Goal: Obtain resource: Download file/media

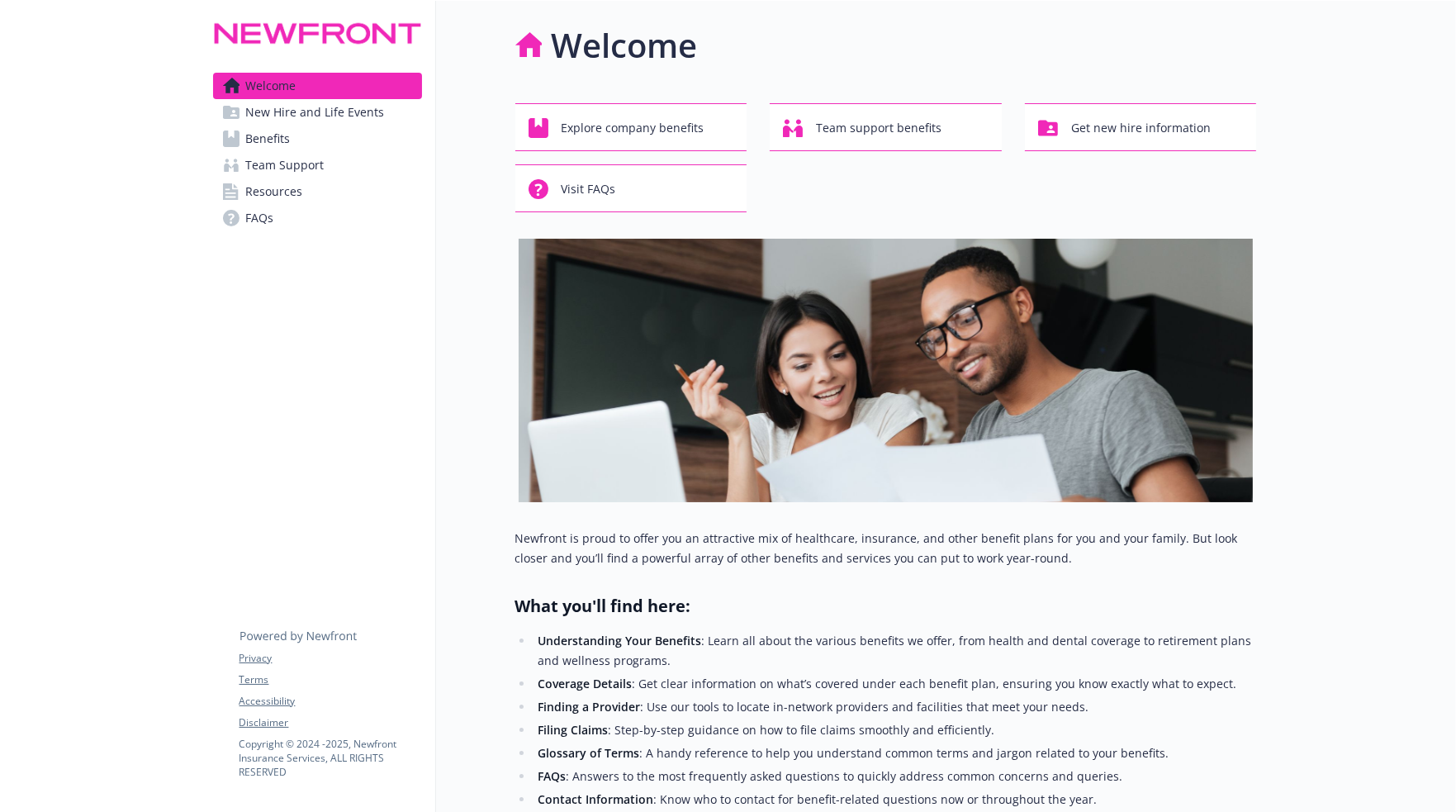
drag, startPoint x: 244, startPoint y: 10, endPoint x: 381, endPoint y: 470, distance: 480.0
click at [386, 468] on div "Welcome New Hire and Life Events Benefits Team Support Resources FAQs Privacy T…" at bounding box center [318, 609] width 237 height 1216
click at [283, 142] on span "Benefits" at bounding box center [268, 138] width 45 height 27
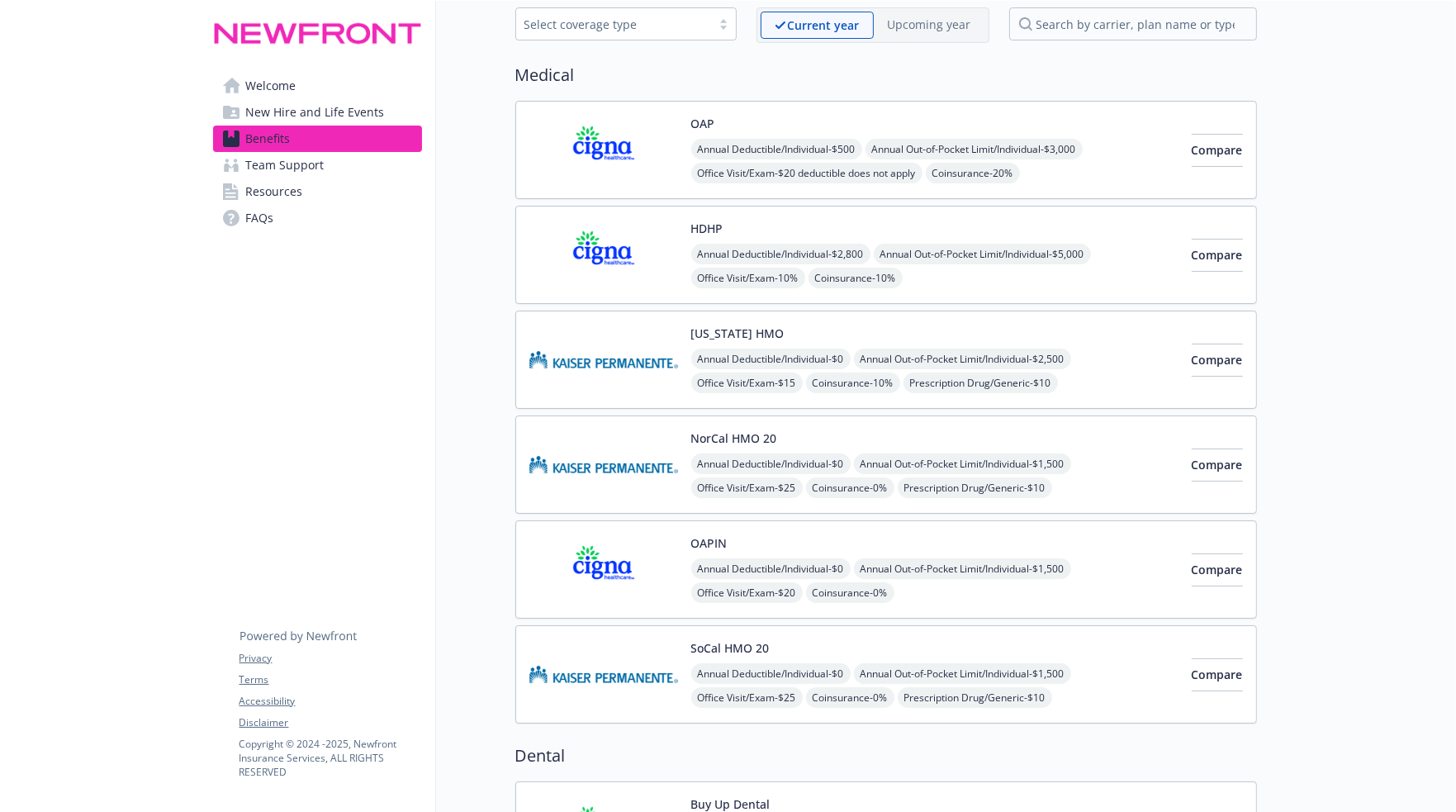
click at [278, 201] on span "Resources" at bounding box center [275, 191] width 57 height 27
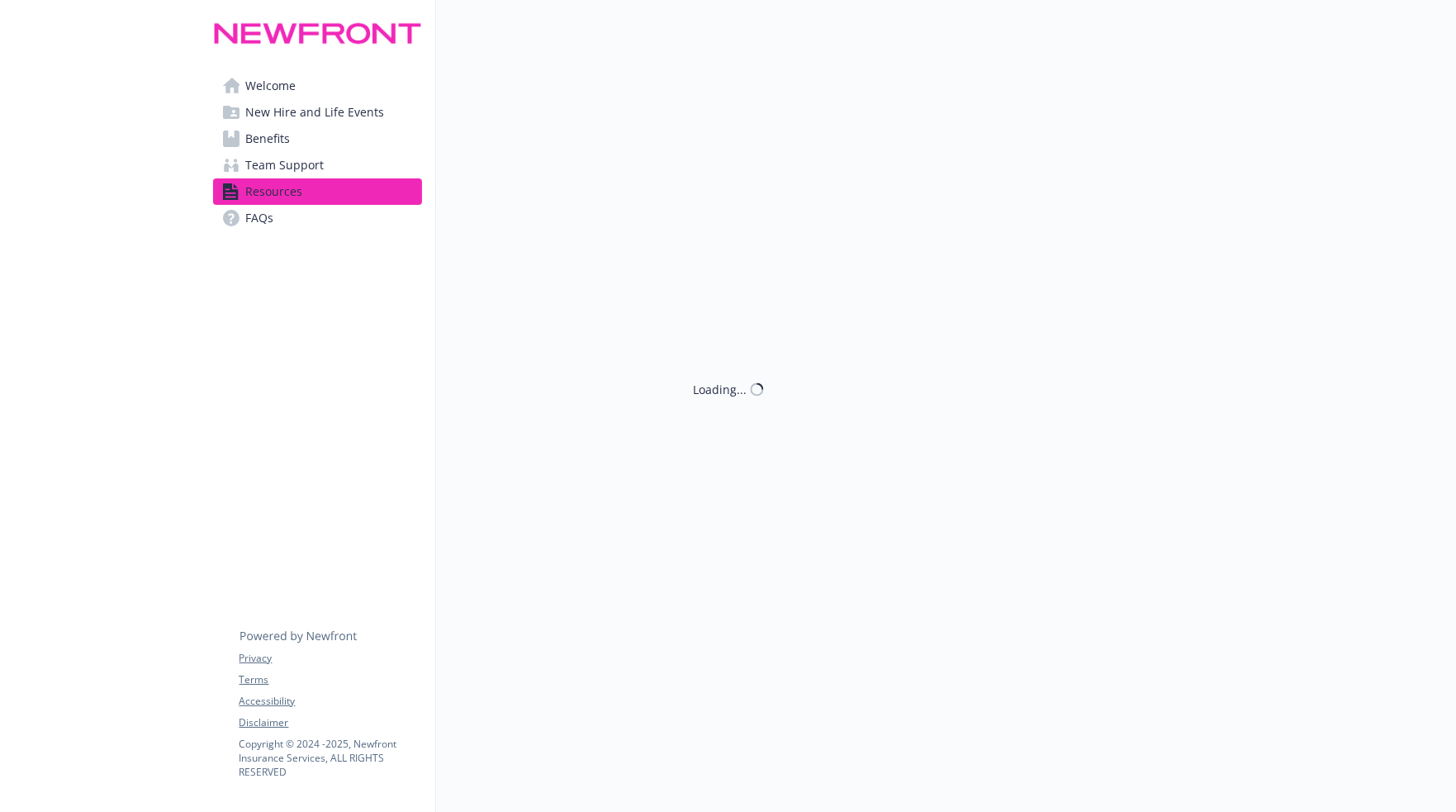
scroll to position [83, 0]
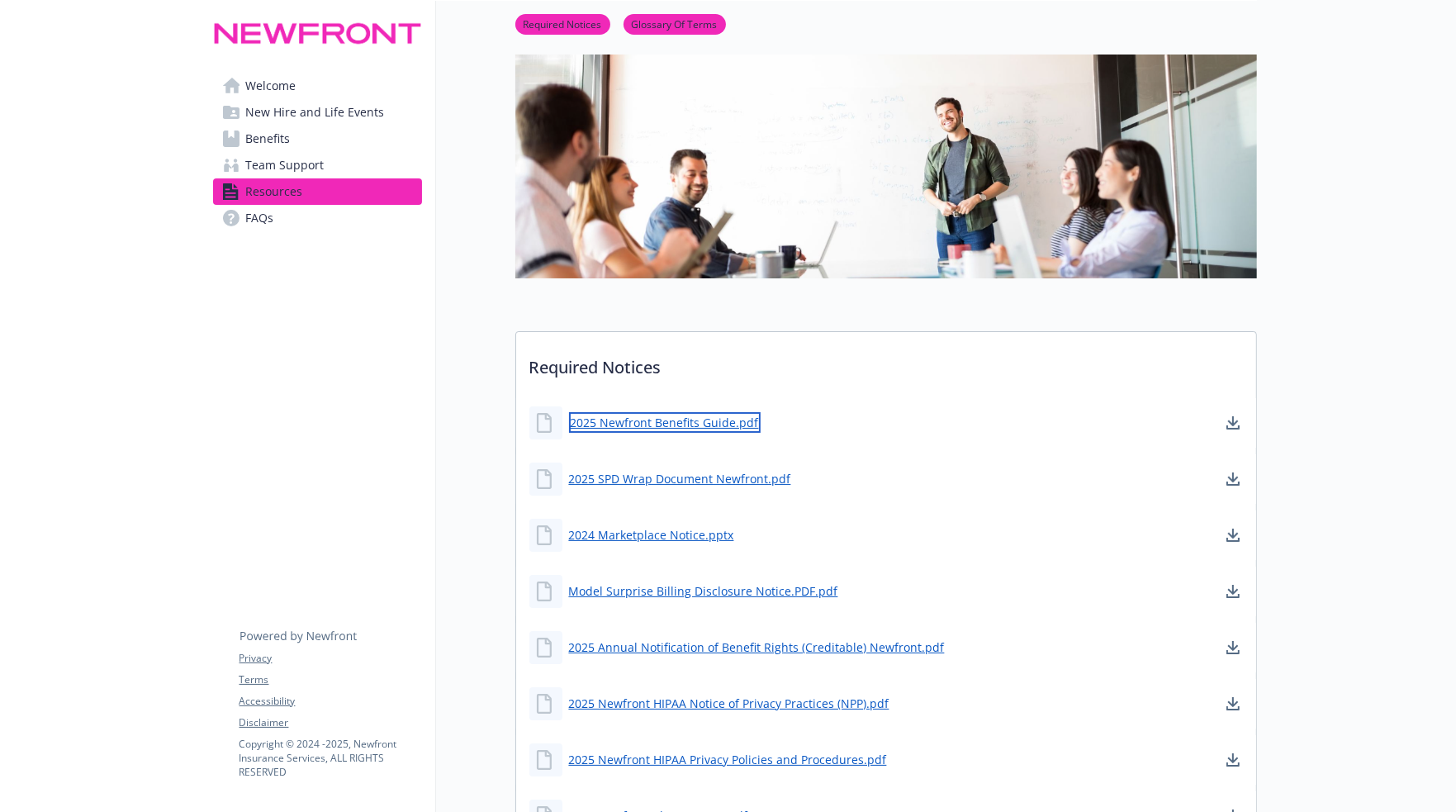
click at [716, 416] on link "2025 Newfront Benefits Guide.pdf" at bounding box center [664, 422] width 192 height 21
